Goal: Task Accomplishment & Management: Manage account settings

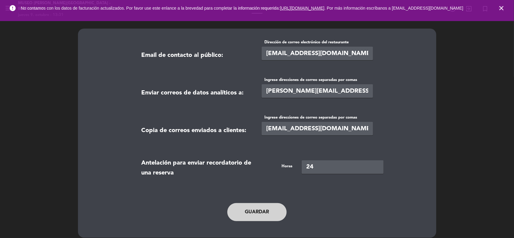
click at [501, 8] on icon "close" at bounding box center [500, 8] width 7 height 7
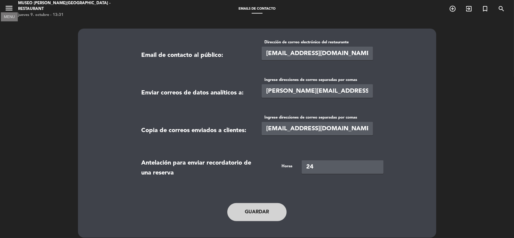
click at [11, 9] on icon "menu" at bounding box center [9, 8] width 9 height 9
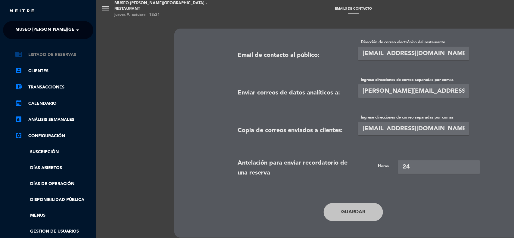
click at [60, 57] on link "chrome_reader_mode Listado de Reservas" at bounding box center [54, 54] width 78 height 7
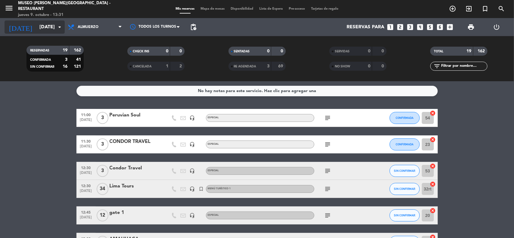
click at [51, 26] on input "[DATE]" at bounding box center [67, 27] width 63 height 12
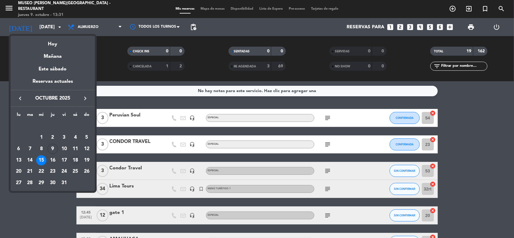
click at [76, 159] on div "18" at bounding box center [75, 160] width 10 height 10
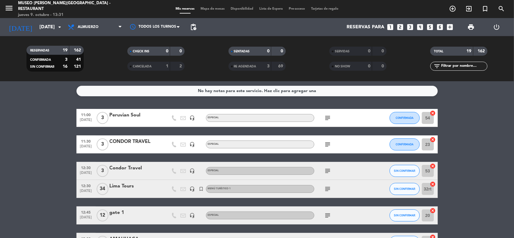
type input "[DATE]"
click at [103, 24] on span "Almuerzo" at bounding box center [95, 26] width 60 height 13
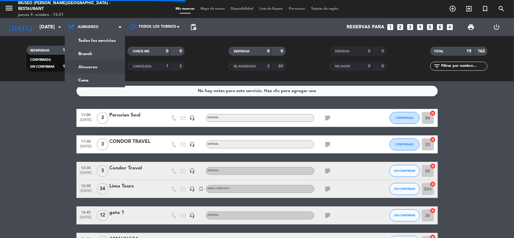
click at [100, 42] on div "RESERVADAS 19 162 CONFIRMADA 3 41 SIN CONFIRMAR 16 121" at bounding box center [55, 58] width 101 height 33
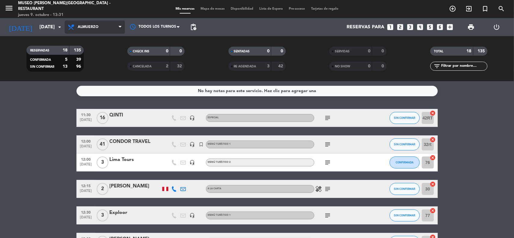
click at [103, 29] on span "Almuerzo" at bounding box center [95, 26] width 60 height 13
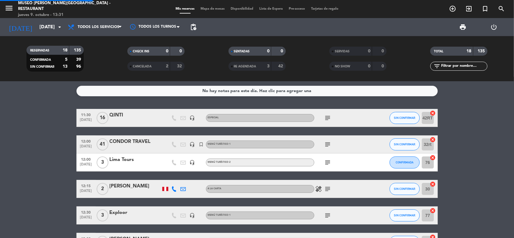
click at [101, 44] on div "menu [GEOGRAPHIC_DATA][PERSON_NAME] - Restaurant [DATE] 9. octubre - 13:31 Mis …" at bounding box center [257, 40] width 514 height 81
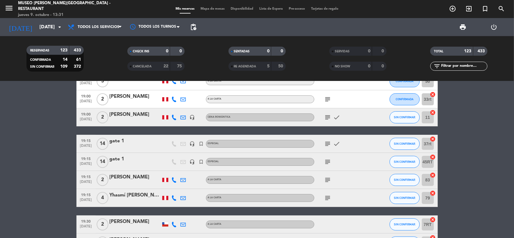
scroll to position [1053, 0]
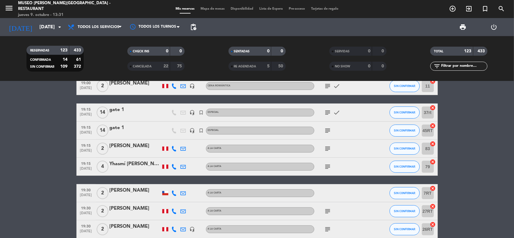
click at [455, 66] on input "text" at bounding box center [463, 66] width 47 height 7
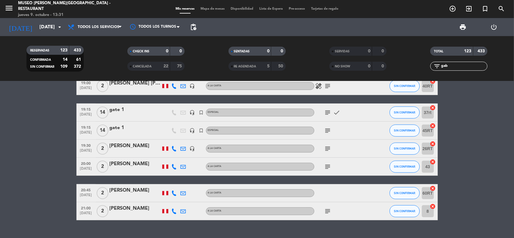
scroll to position [0, 0]
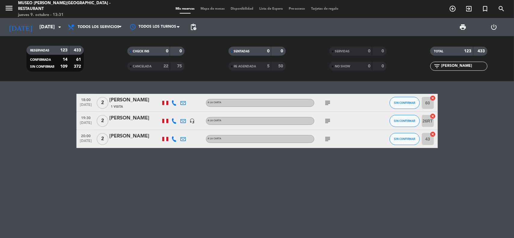
type input "[PERSON_NAME]"
click at [141, 121] on div "[PERSON_NAME]" at bounding box center [135, 118] width 51 height 8
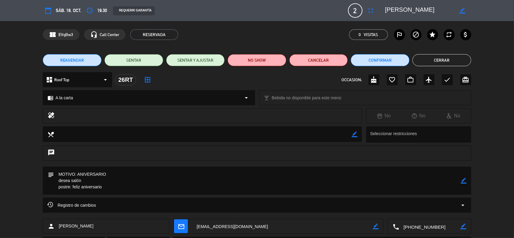
click at [462, 180] on icon "border_color" at bounding box center [464, 181] width 6 height 6
drag, startPoint x: 84, startPoint y: 181, endPoint x: 53, endPoint y: 180, distance: 31.0
click at [53, 181] on div "subject" at bounding box center [257, 181] width 428 height 28
type textarea "MOTIVO: ANIVERSARIO DESEA TERRAZA DEL 1ER PISO. postre: feliz aniversario"
click at [464, 180] on icon at bounding box center [464, 181] width 6 height 6
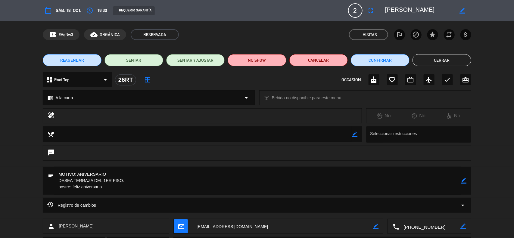
click at [464, 180] on icon "border_color" at bounding box center [464, 181] width 6 height 6
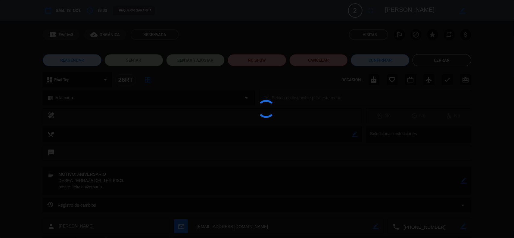
click at [464, 180] on div at bounding box center [257, 119] width 514 height 238
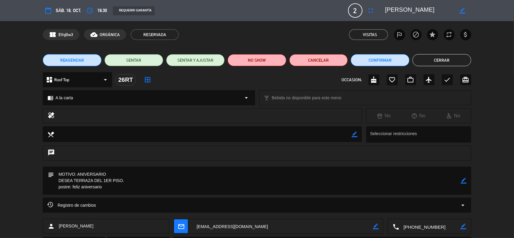
click at [436, 59] on button "Cerrar" at bounding box center [441, 60] width 59 height 12
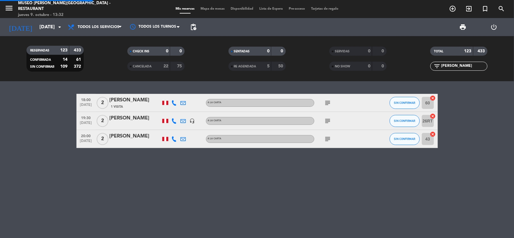
click at [473, 115] on bookings-row "18:00 [DATE] 2 [PERSON_NAME] 1 Visita A la carta subject SIN CONFIRMAR 60 cance…" at bounding box center [257, 121] width 514 height 54
